Goal: Task Accomplishment & Management: Use online tool/utility

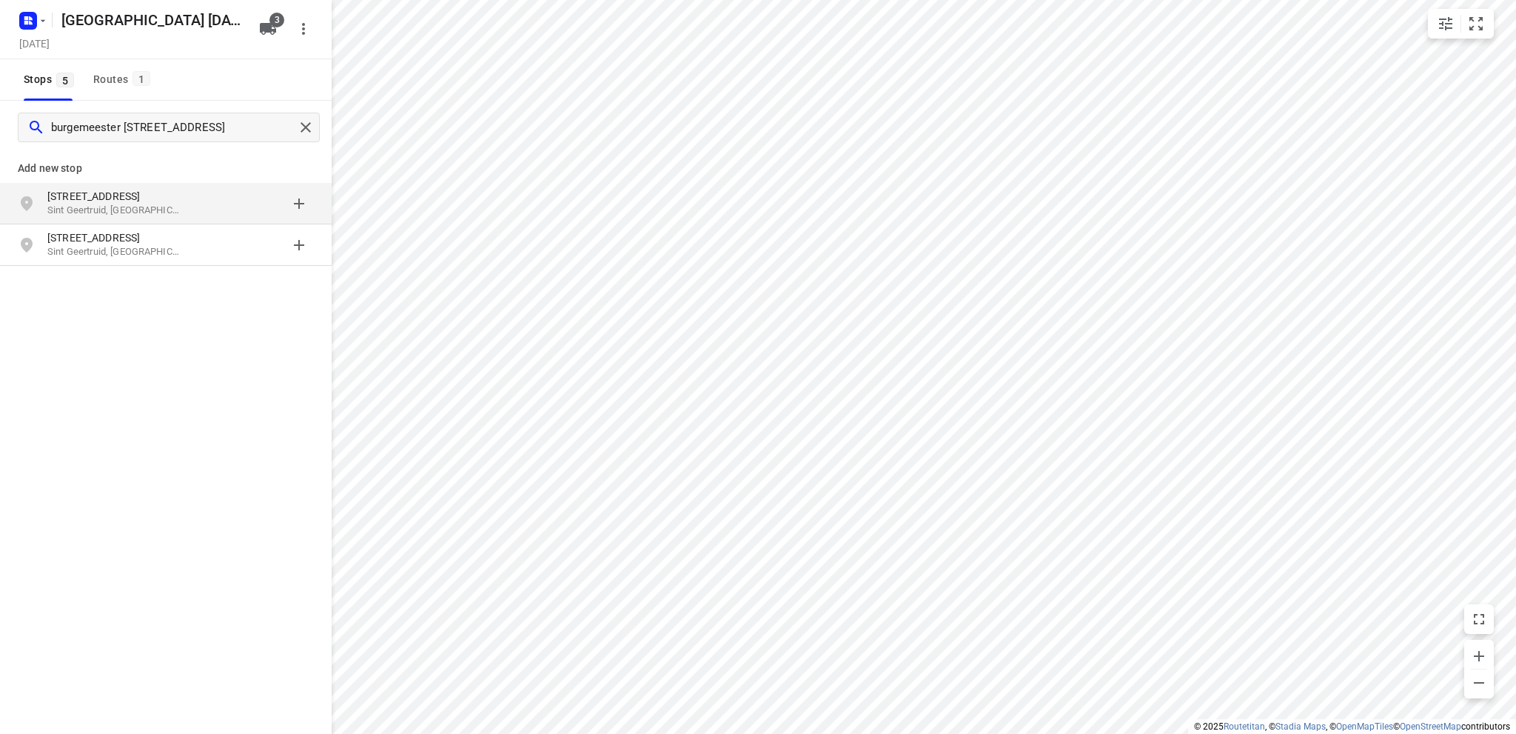
type input "burgemeester [STREET_ADDRESS]"
click at [107, 204] on p "Sint Geertruid, [GEOGRAPHIC_DATA]" at bounding box center [115, 211] width 136 height 14
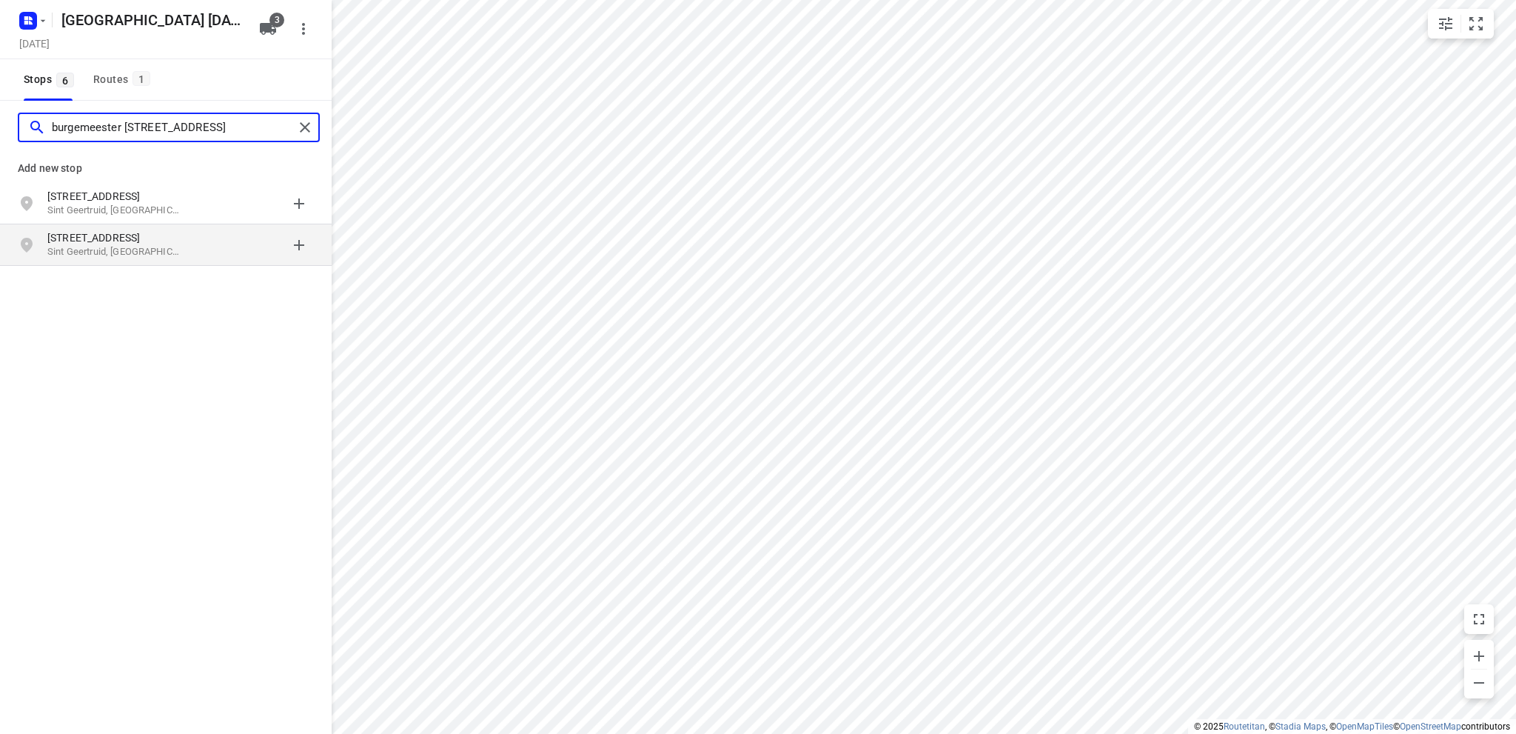
type input "burgemeester [STREET_ADDRESS]"
click at [98, 247] on p "Sint Geertruid, [GEOGRAPHIC_DATA]" at bounding box center [115, 252] width 136 height 14
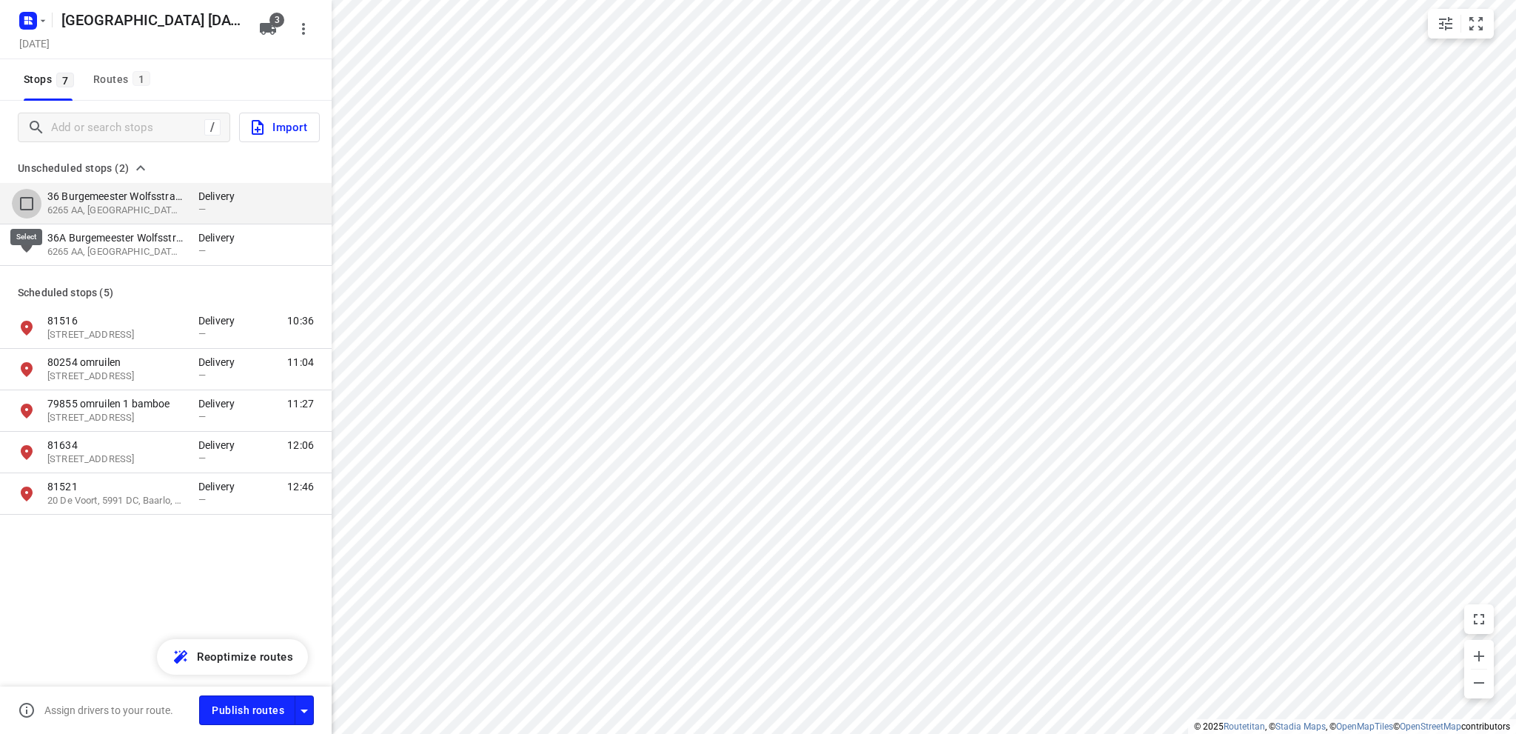
click at [24, 198] on input "grid" at bounding box center [27, 204] width 30 height 30
checkbox input "true"
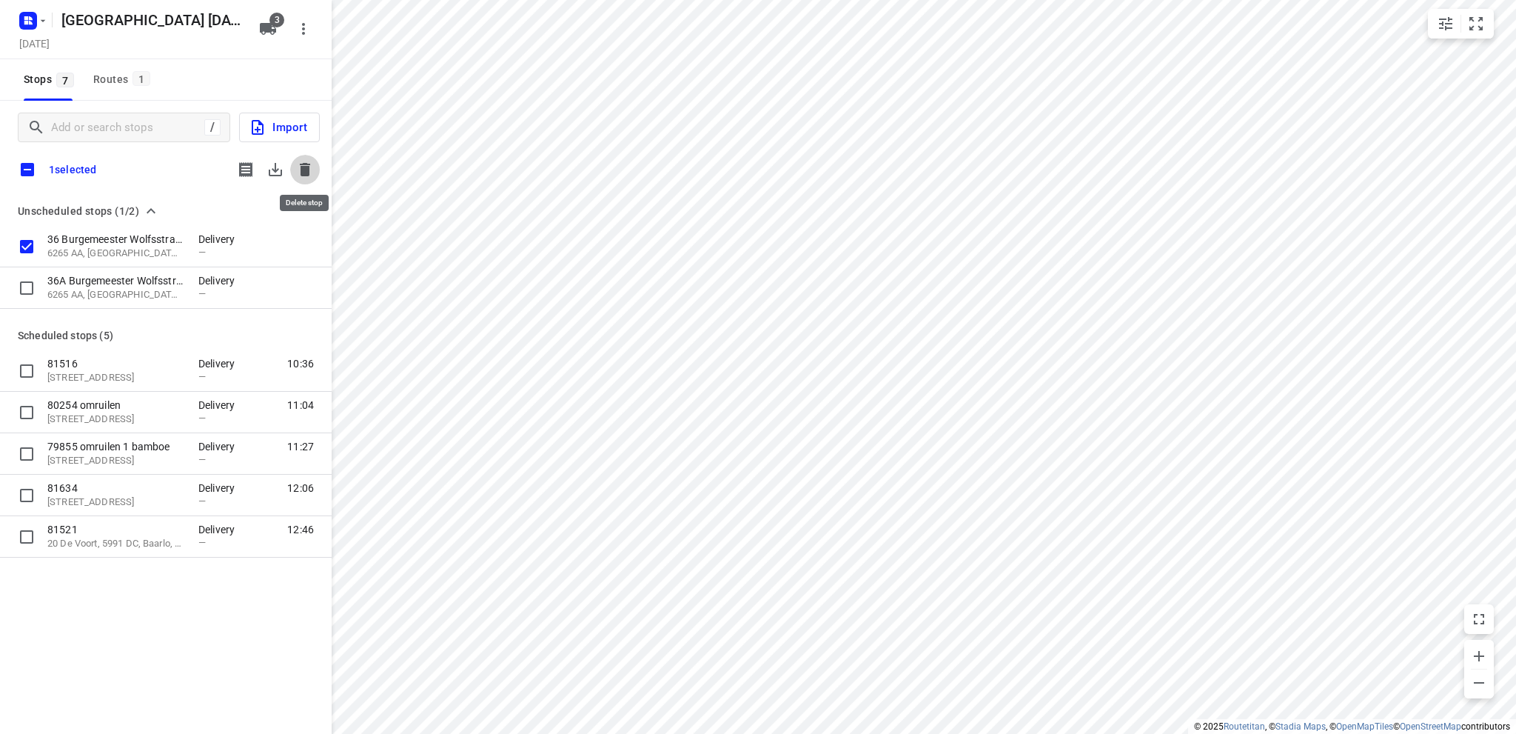
click at [302, 164] on icon "button" at bounding box center [305, 169] width 10 height 13
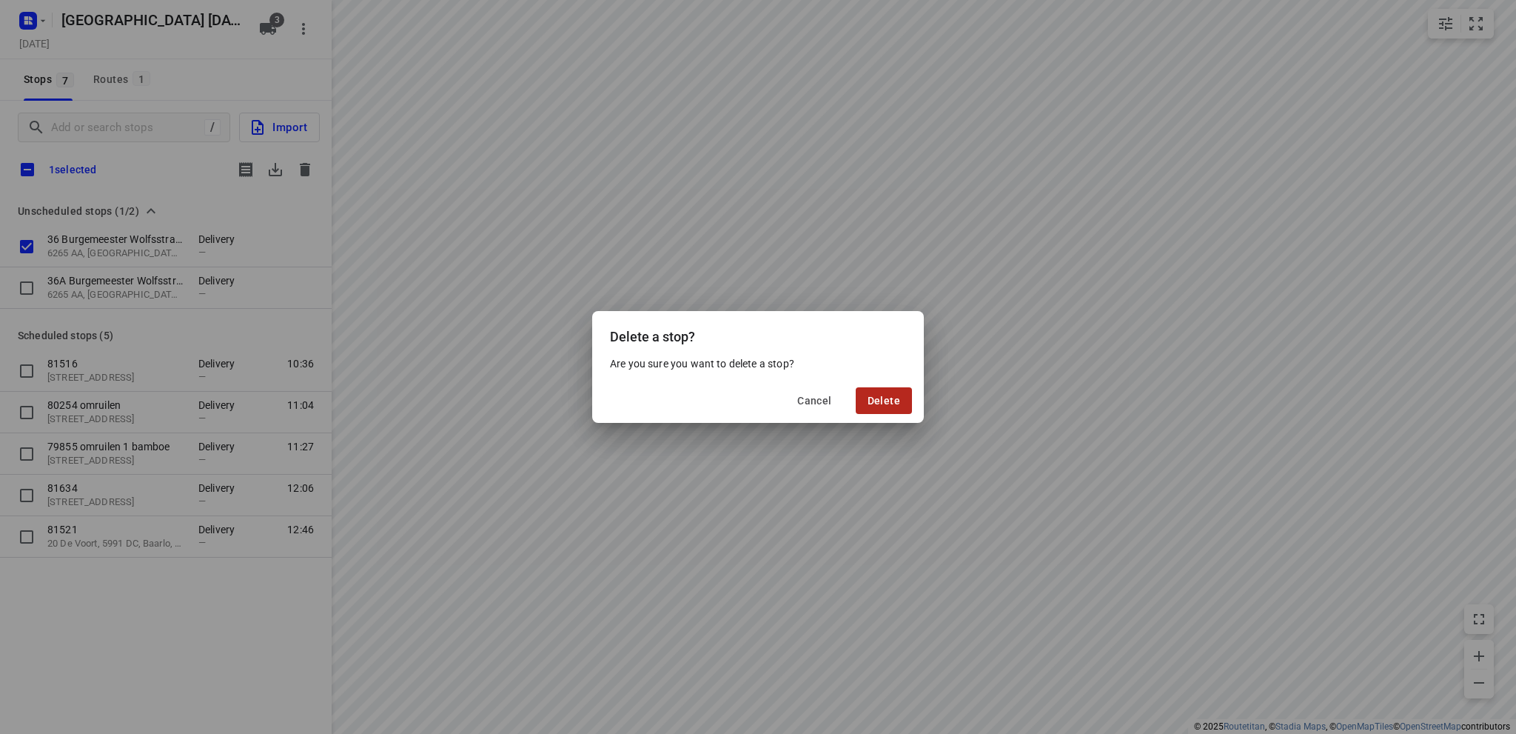
click at [894, 396] on span "Delete" at bounding box center [884, 401] width 33 height 12
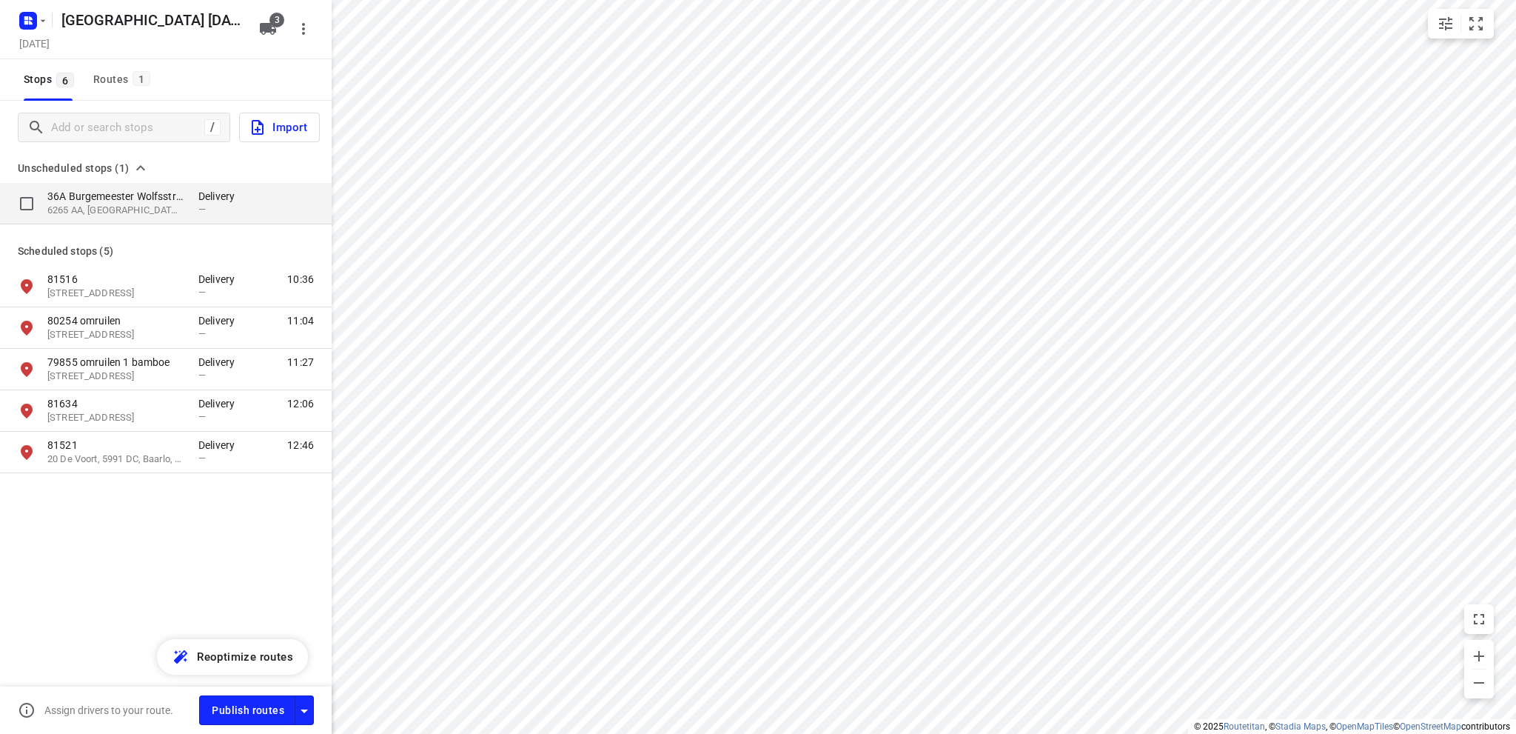
click at [104, 204] on p "6265 AA, [GEOGRAPHIC_DATA], [GEOGRAPHIC_DATA]" at bounding box center [115, 211] width 136 height 14
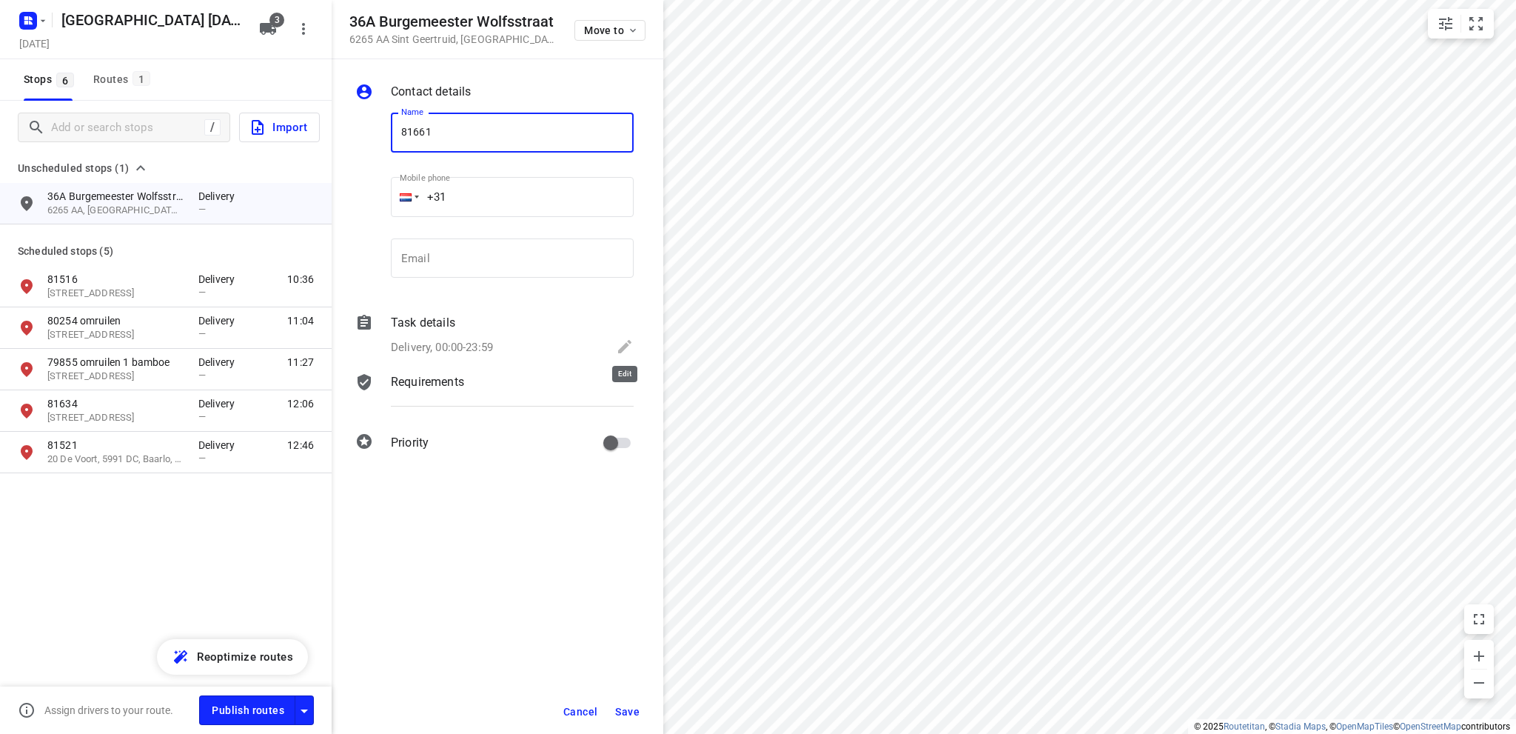
type input "81661"
click at [626, 341] on icon at bounding box center [625, 347] width 18 height 18
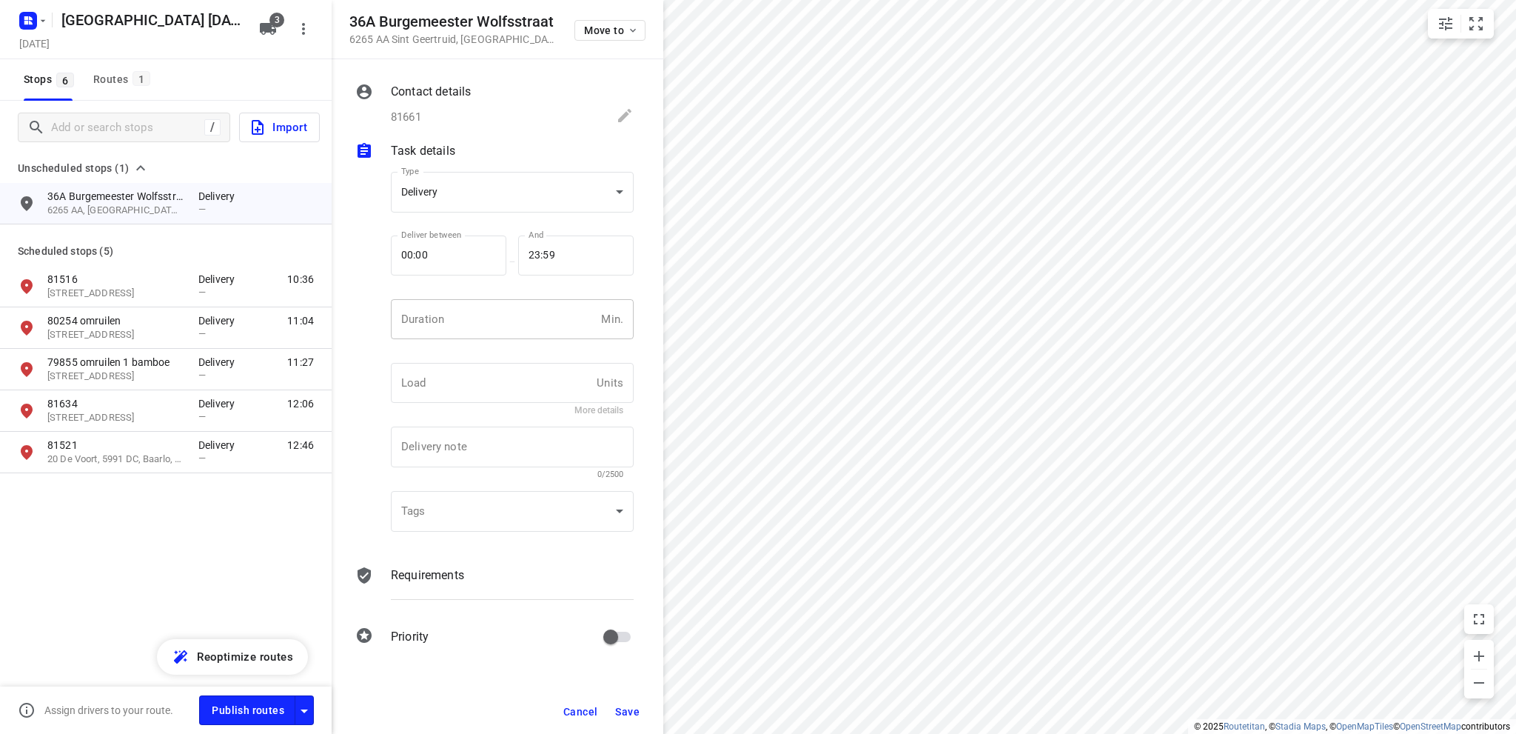
click at [455, 322] on input "number" at bounding box center [493, 319] width 204 height 40
type input "10"
click at [620, 711] on span "Save" at bounding box center [627, 712] width 24 height 12
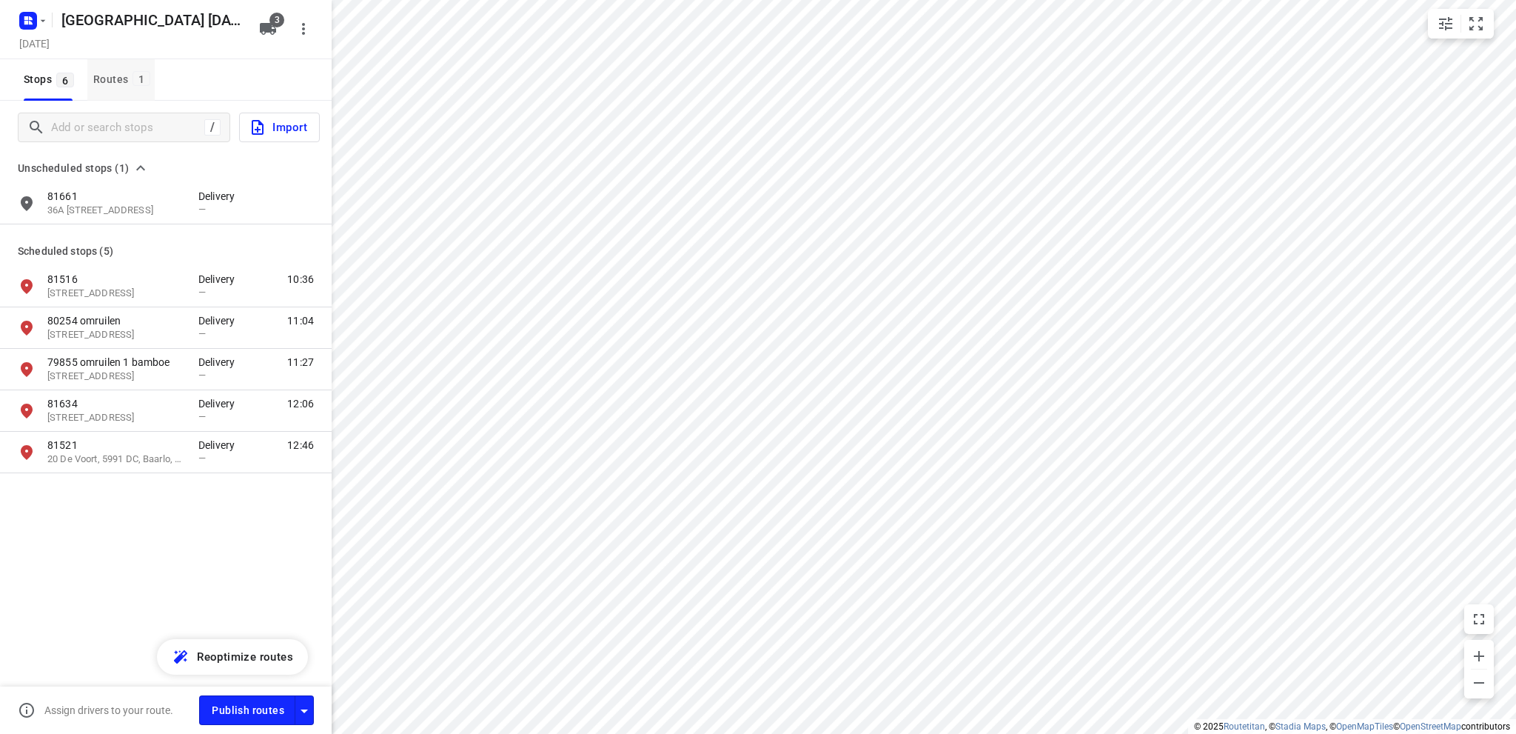
click at [111, 78] on div "Routes 1" at bounding box center [123, 79] width 61 height 19
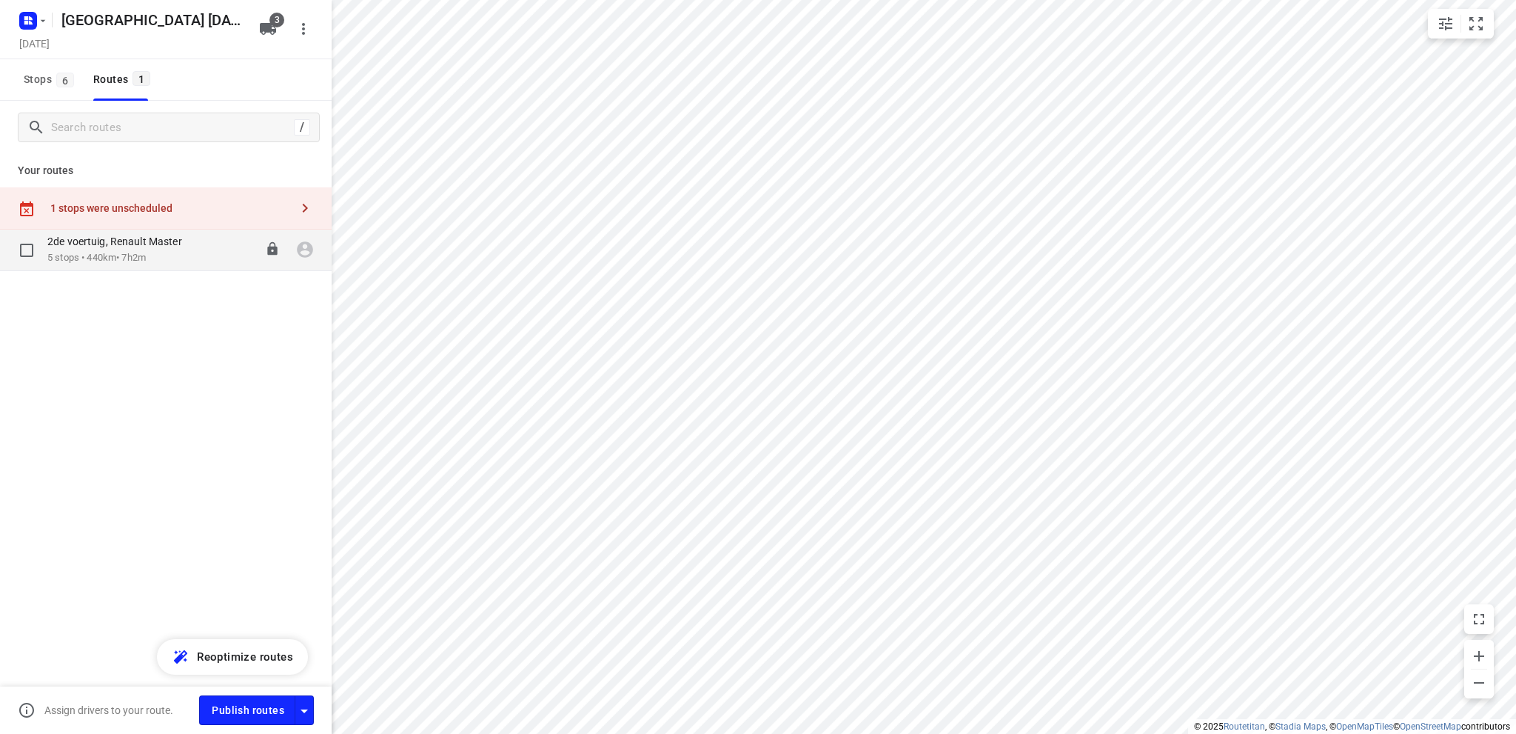
click at [130, 244] on p "2de voertuig, Renault Master" at bounding box center [119, 241] width 144 height 13
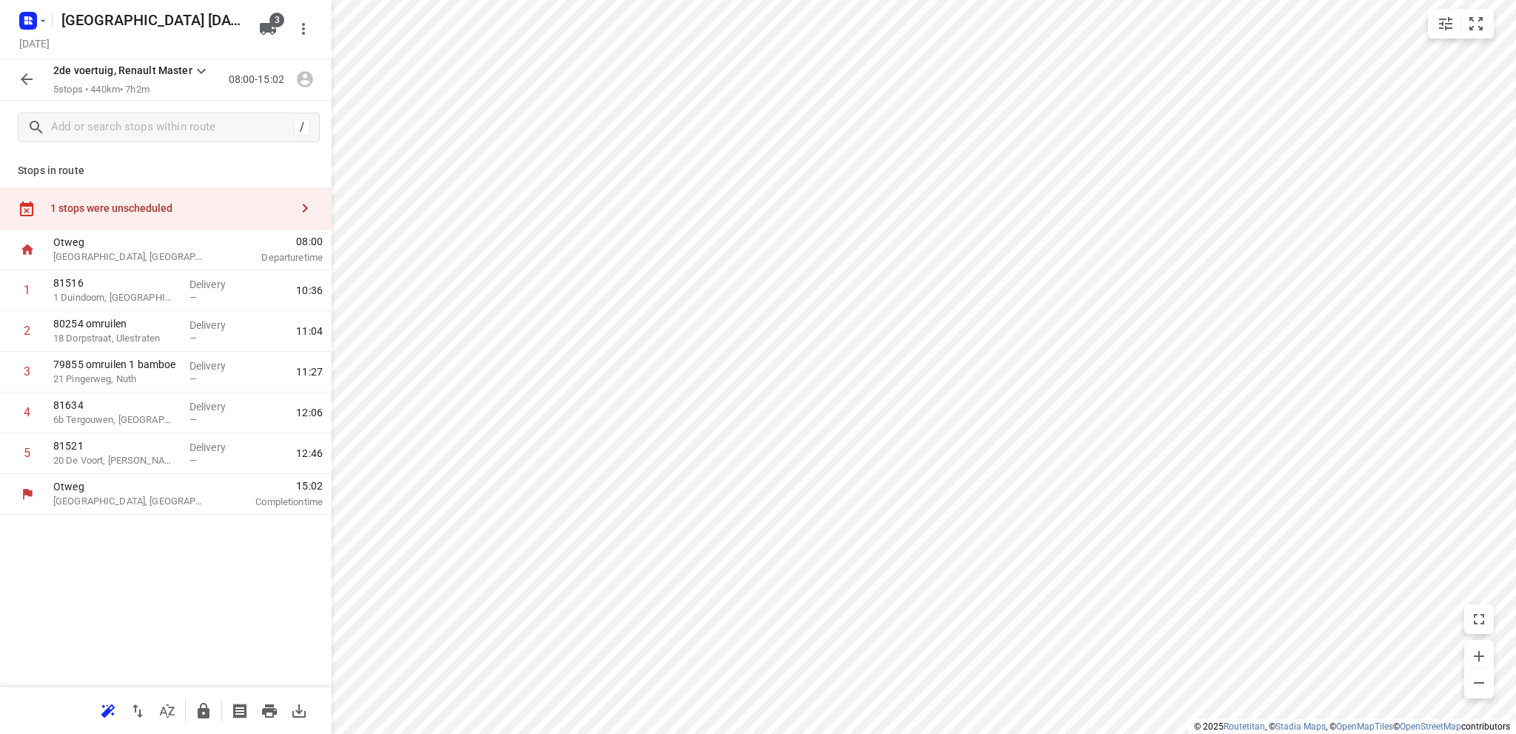
click at [124, 207] on div "1 stops were unscheduled" at bounding box center [170, 208] width 240 height 12
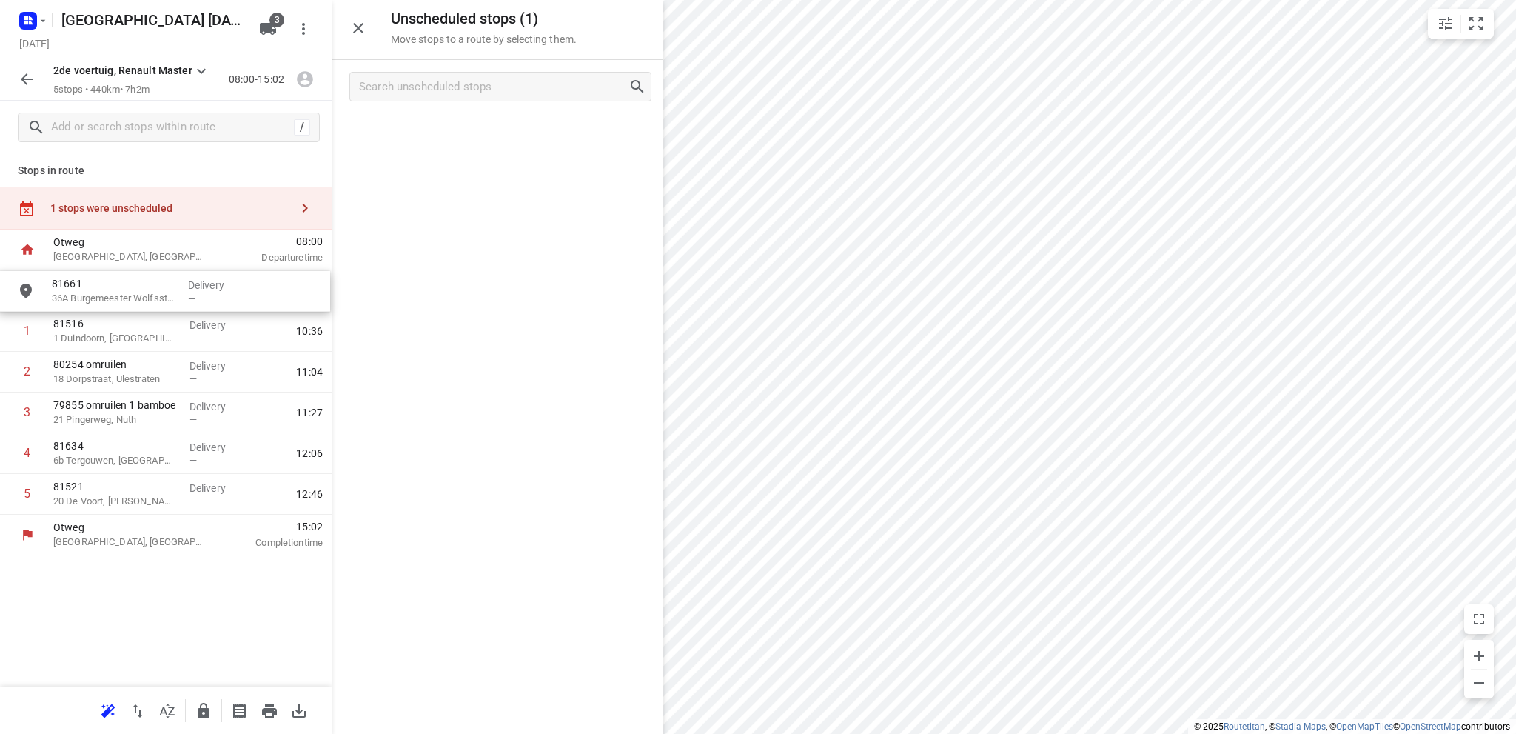
drag, startPoint x: 437, startPoint y: 147, endPoint x: 99, endPoint y: 304, distance: 372.6
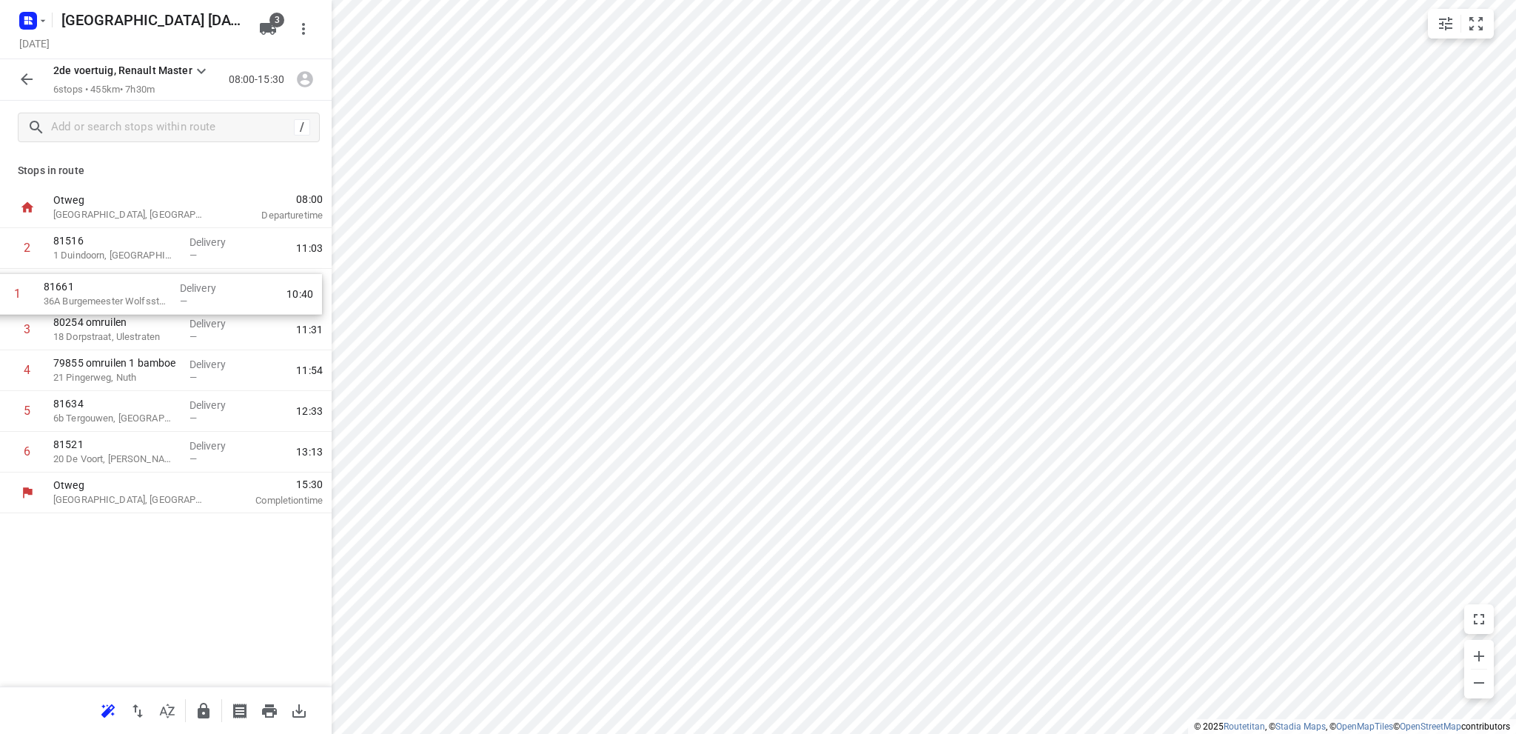
drag, startPoint x: 117, startPoint y: 255, endPoint x: 102, endPoint y: 303, distance: 49.6
click at [102, 303] on div "1 81661 36A Burgemeester Wolfsstraat, [GEOGRAPHIC_DATA] Delivery — 10:40 2 8151…" at bounding box center [166, 350] width 332 height 244
drag, startPoint x: 110, startPoint y: 301, endPoint x: 114, endPoint y: 254, distance: 47.5
click at [114, 254] on div "1 81516 1 Duindoorn, [GEOGRAPHIC_DATA] Delivery — 10:37 2 81661 36A Burgemeeste…" at bounding box center [166, 350] width 332 height 244
click at [30, 15] on rect "button" at bounding box center [28, 21] width 18 height 18
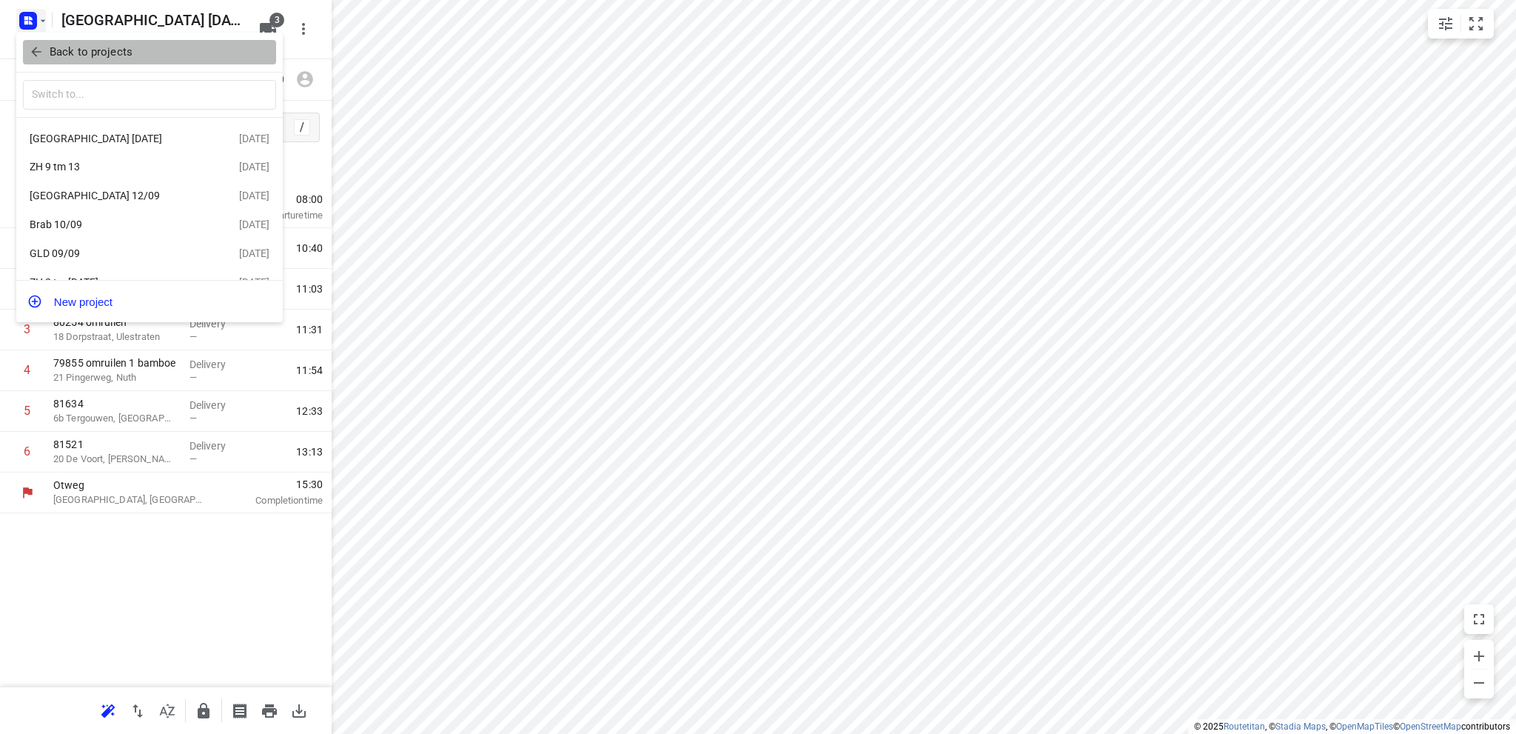
click at [223, 51] on span "Back to projects" at bounding box center [149, 52] width 241 height 17
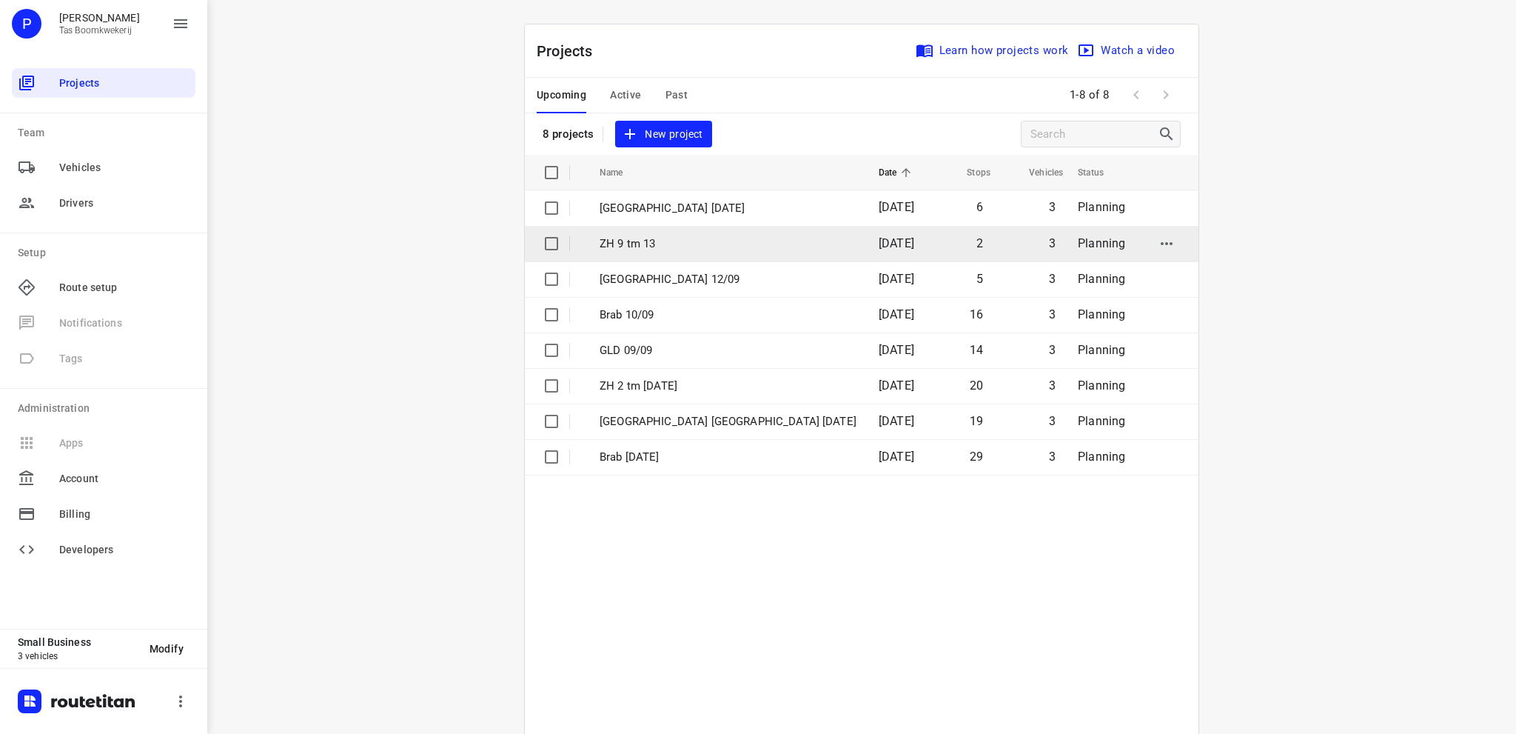
click at [654, 238] on p "ZH 9 tm 13" at bounding box center [728, 243] width 257 height 17
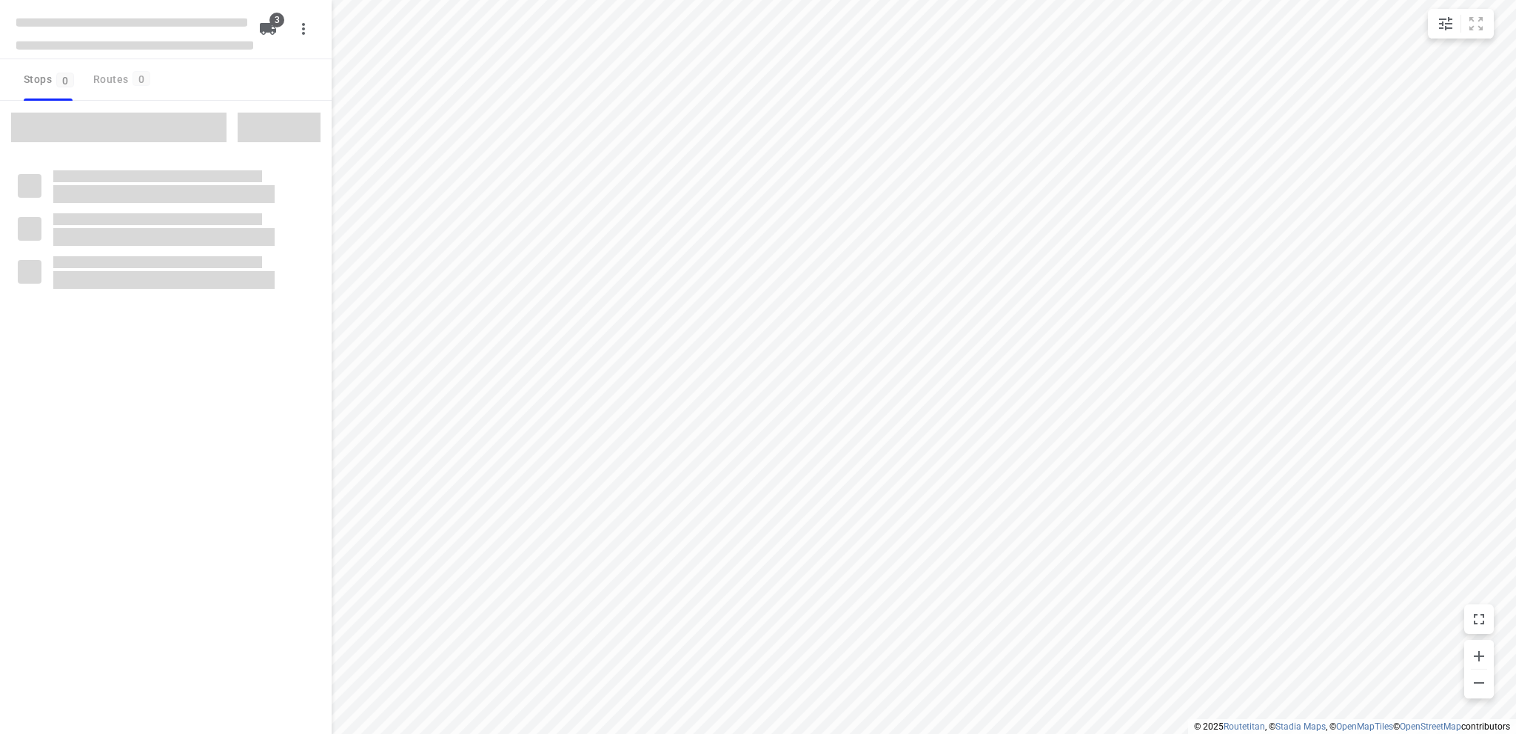
type input "distance"
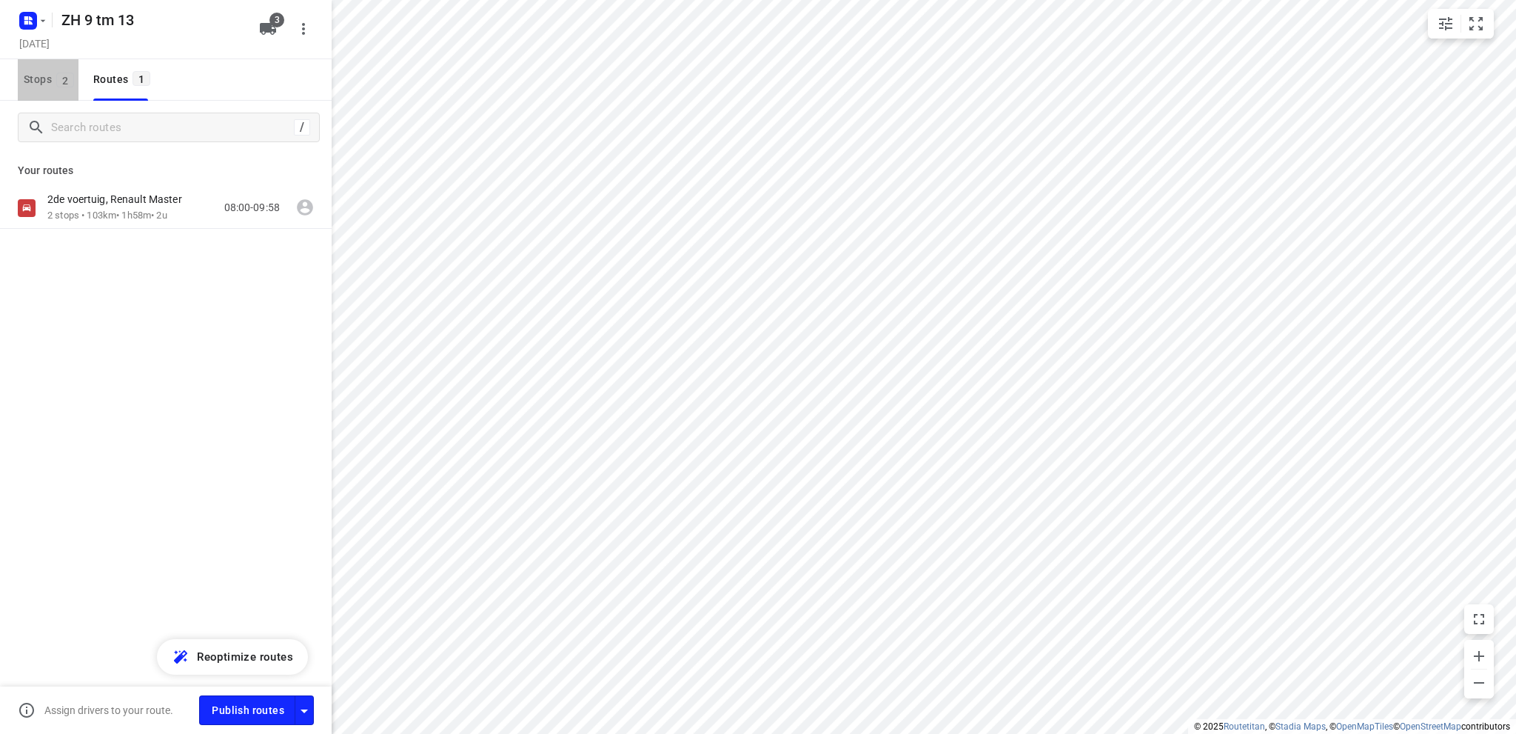
click at [29, 78] on span "Stops 2" at bounding box center [51, 79] width 55 height 19
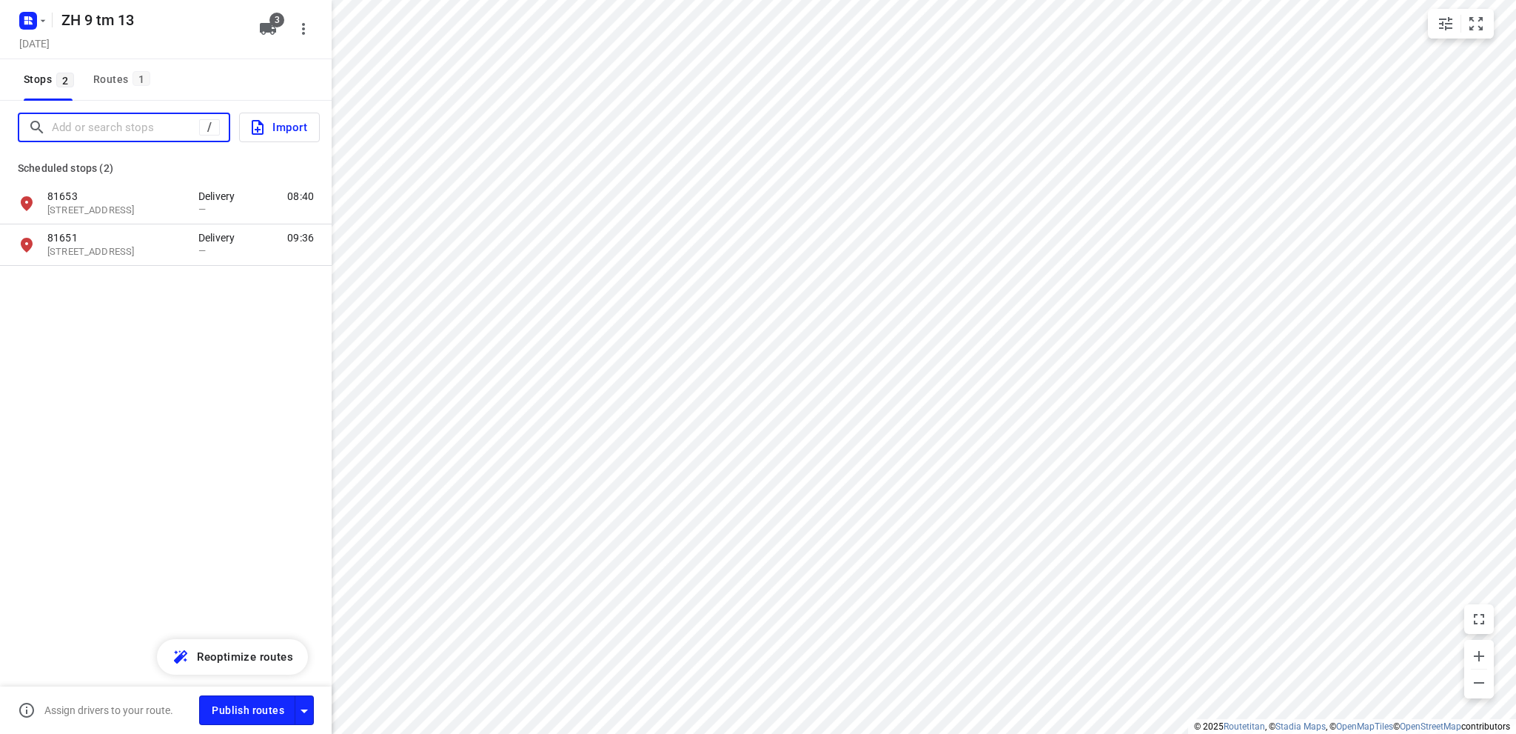
click at [116, 129] on input "Add or search stops" at bounding box center [125, 127] width 147 height 23
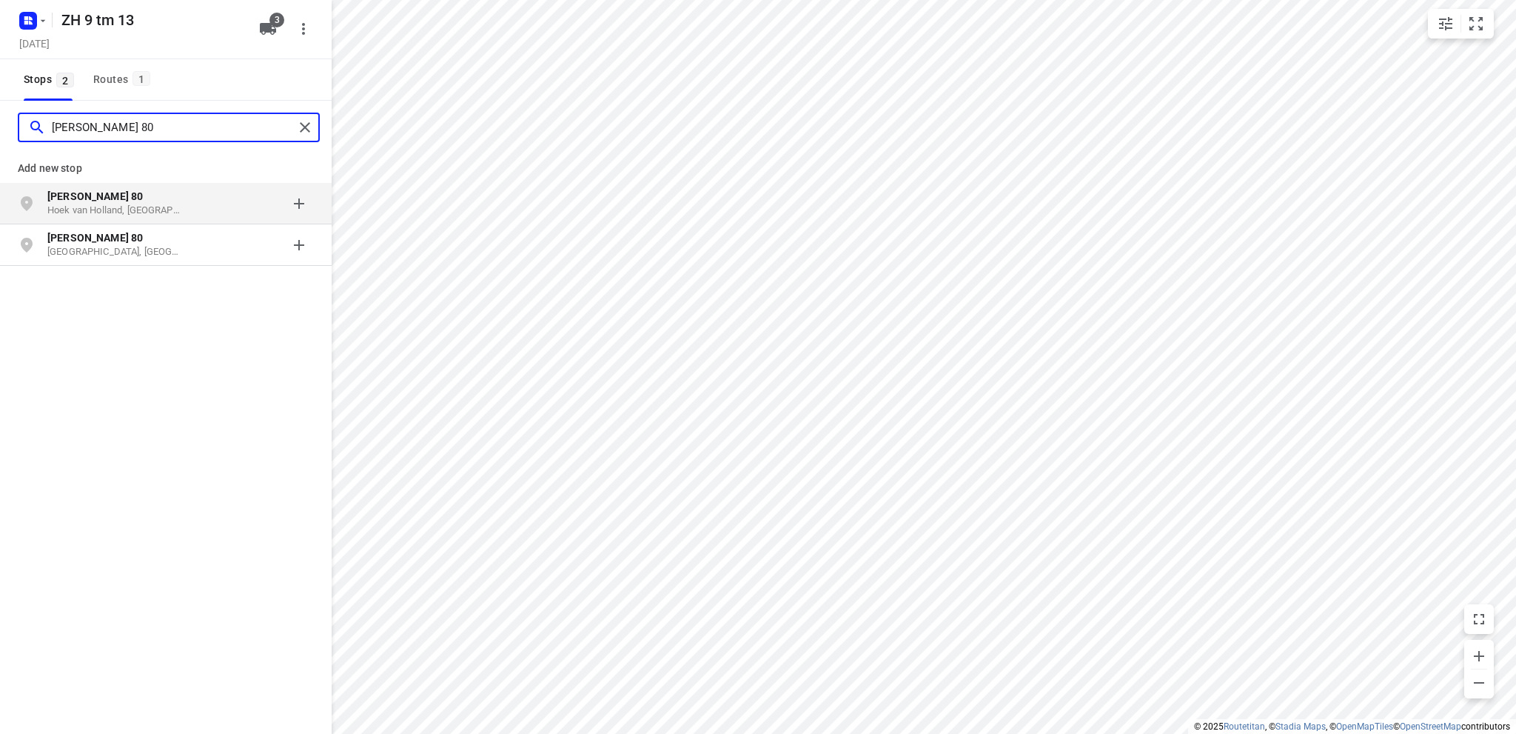
type input "[PERSON_NAME] 80"
click at [95, 206] on p "Hoek van Holland, [GEOGRAPHIC_DATA]" at bounding box center [115, 211] width 136 height 14
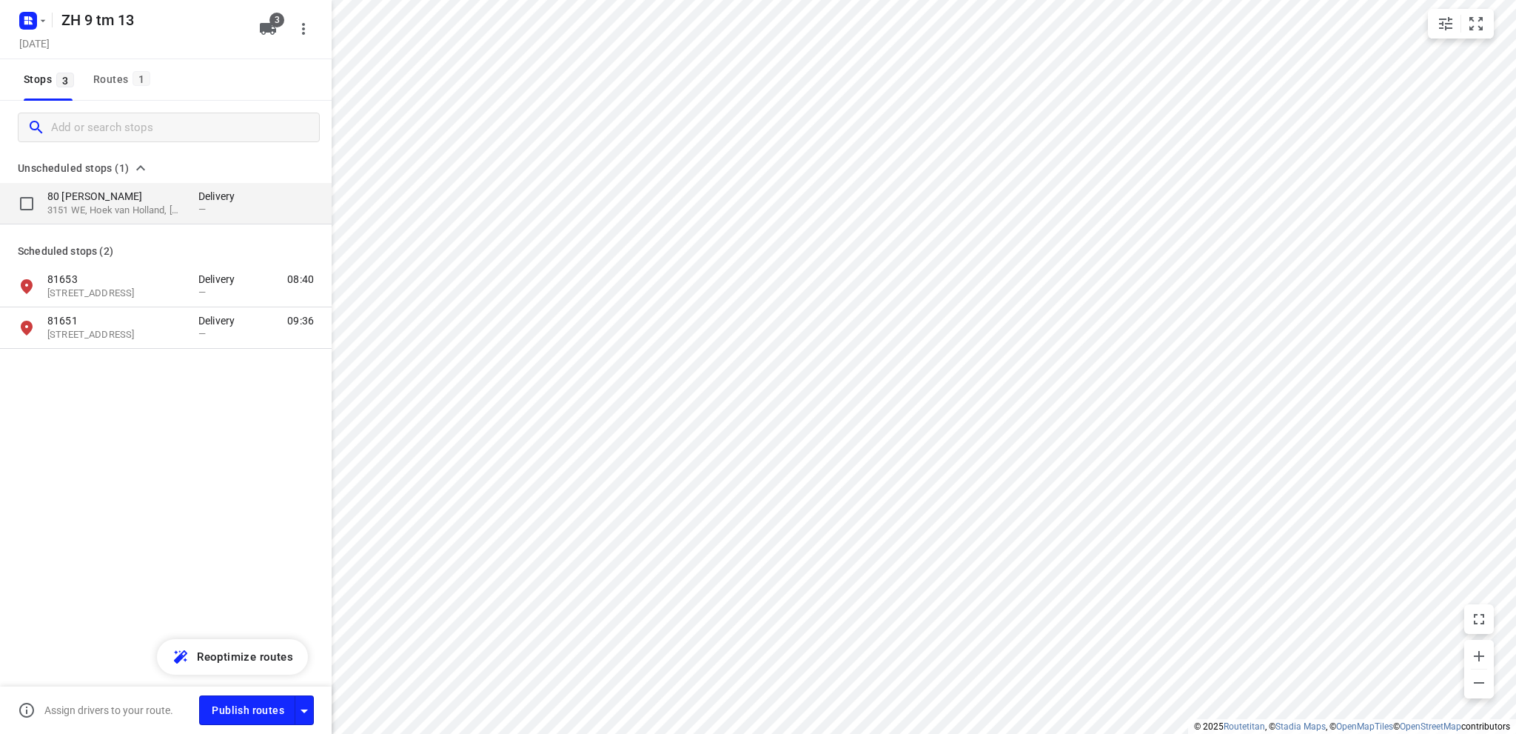
click at [93, 201] on p "80 [PERSON_NAME]" at bounding box center [115, 196] width 136 height 15
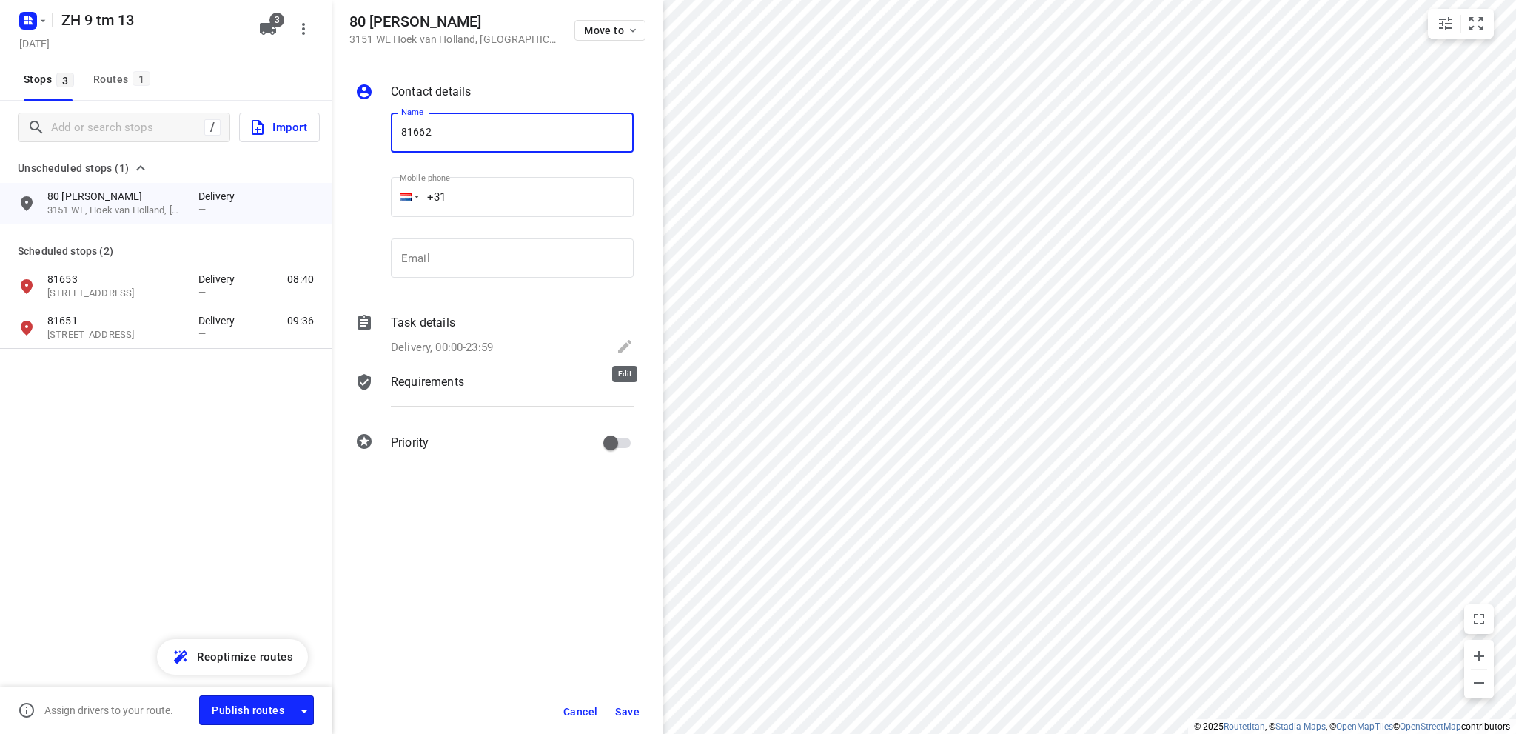
type input "81662"
click at [624, 347] on icon at bounding box center [624, 346] width 13 height 13
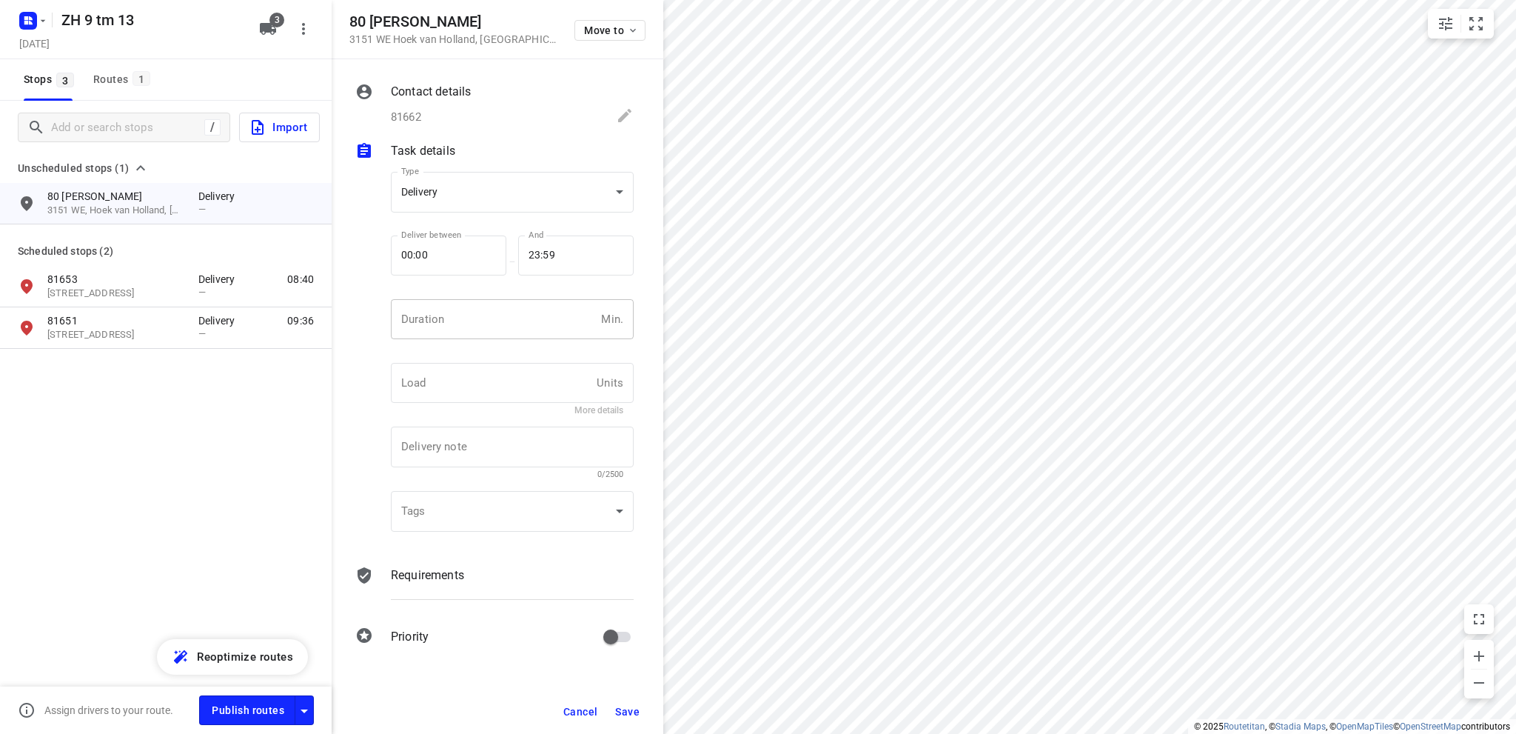
click at [459, 313] on input "number" at bounding box center [493, 319] width 204 height 40
type input "10"
click at [627, 711] on span "Save" at bounding box center [627, 712] width 24 height 12
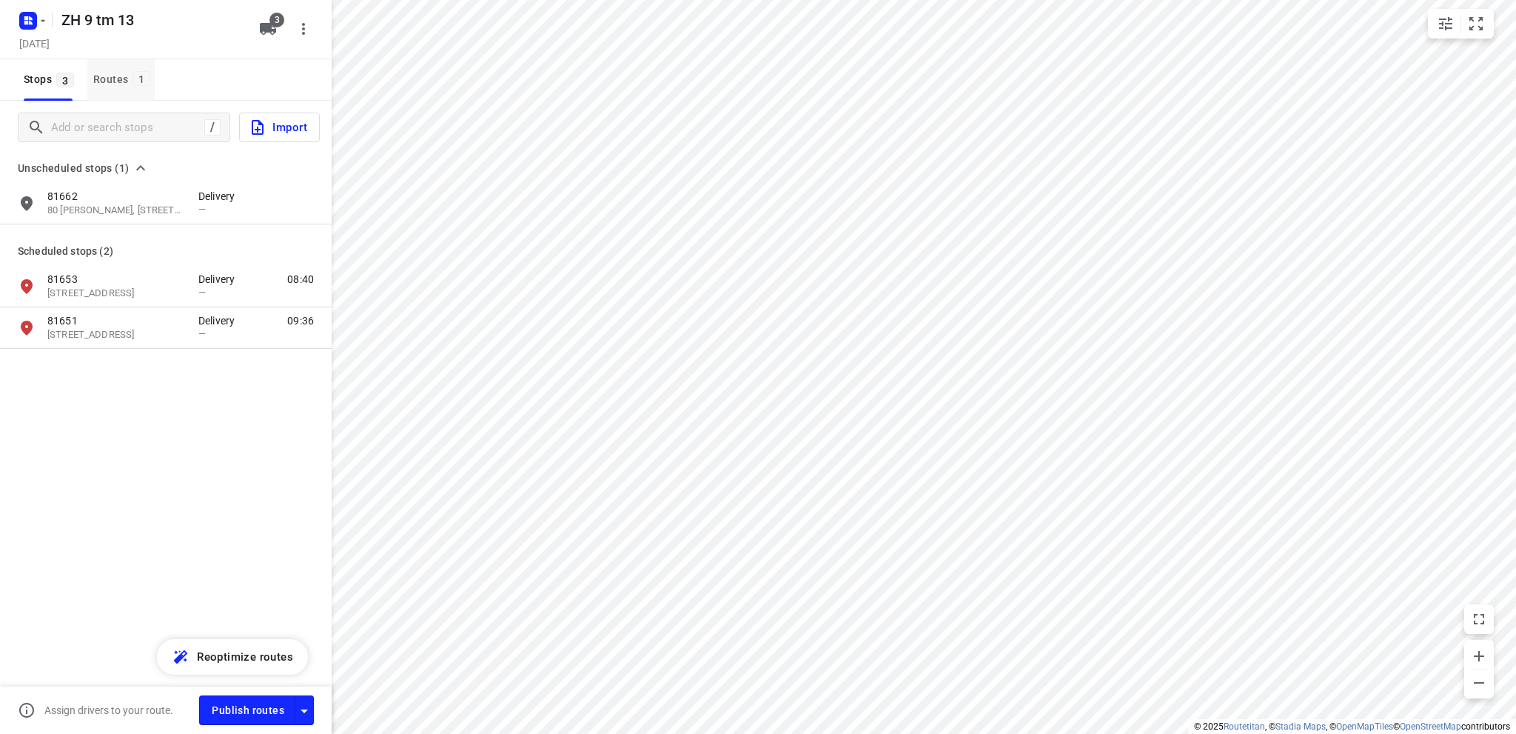
click at [103, 71] on div "Routes 1" at bounding box center [123, 79] width 61 height 19
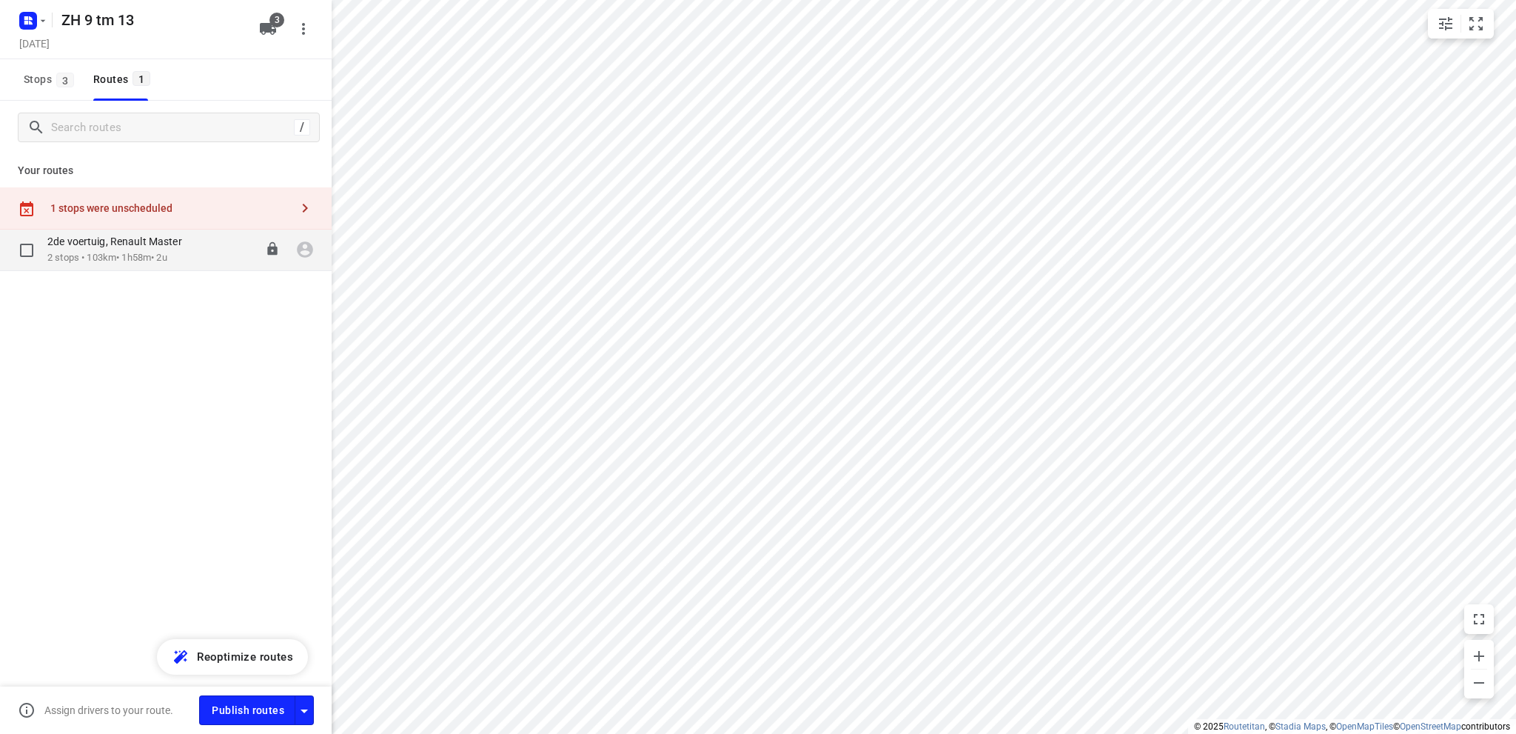
click at [89, 254] on p "2 stops • 103km • 1h58m • 2u" at bounding box center [122, 258] width 150 height 14
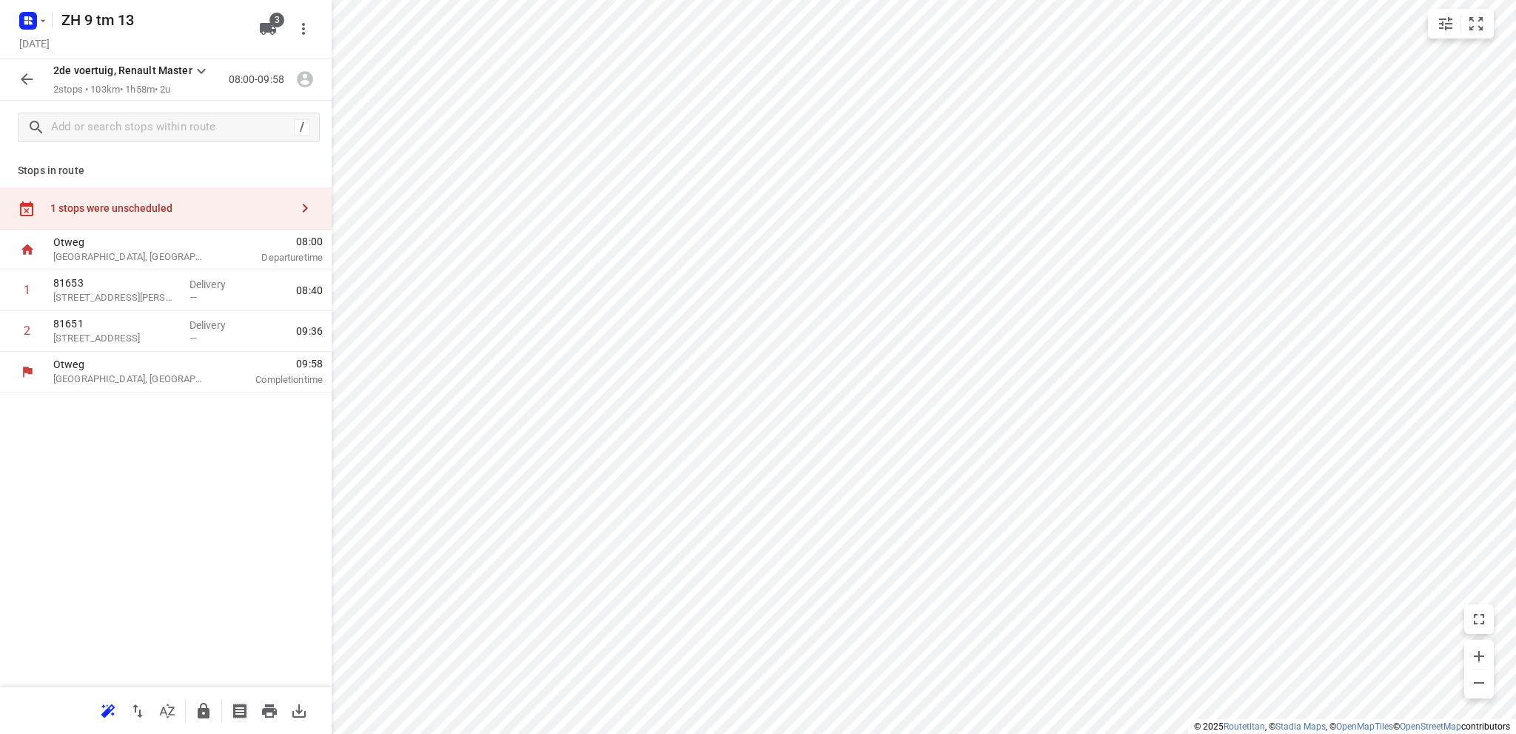
click at [113, 209] on div "1 stops were unscheduled" at bounding box center [170, 208] width 240 height 12
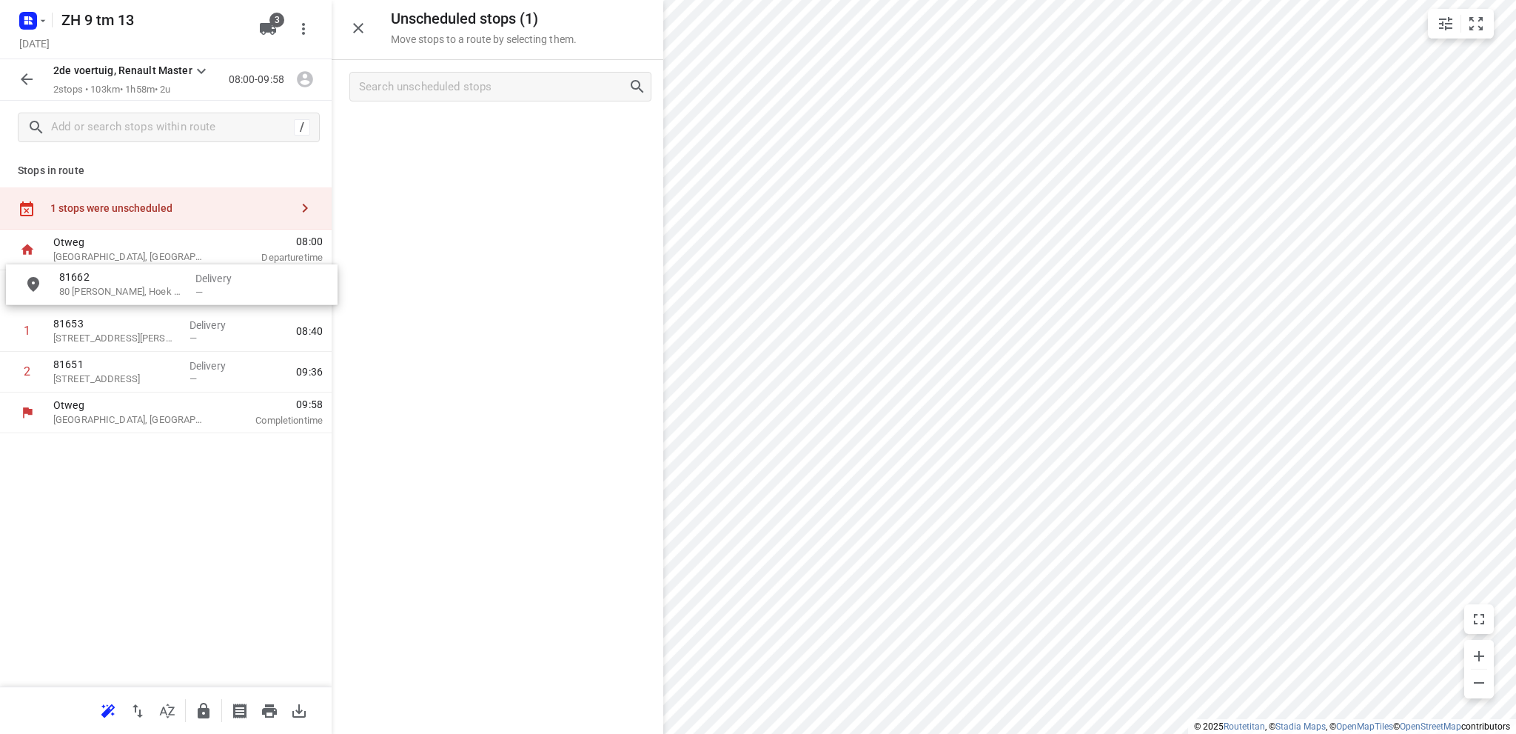
drag, startPoint x: 437, startPoint y: 141, endPoint x: 107, endPoint y: 292, distance: 363.4
